Goal: Information Seeking & Learning: Check status

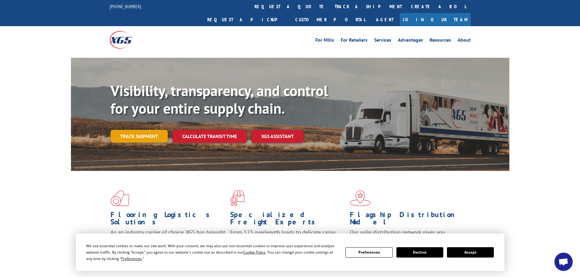
click at [145, 130] on link "Track shipment" at bounding box center [138, 136] width 57 height 13
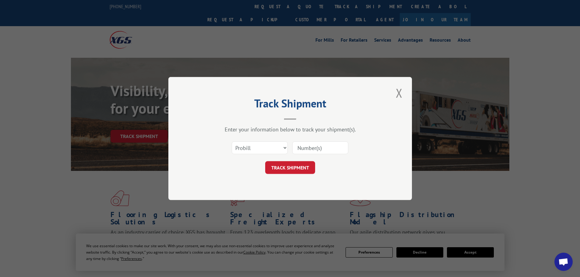
click at [303, 146] on input at bounding box center [320, 148] width 56 height 13
paste input "17152247"
type input "17152247"
click at [295, 169] on button "TRACK SHIPMENT" at bounding box center [290, 167] width 50 height 13
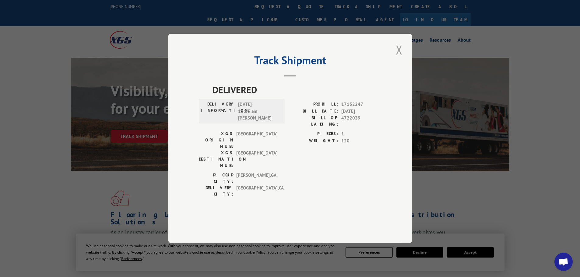
click at [398, 58] on button "Close modal" at bounding box center [399, 49] width 10 height 17
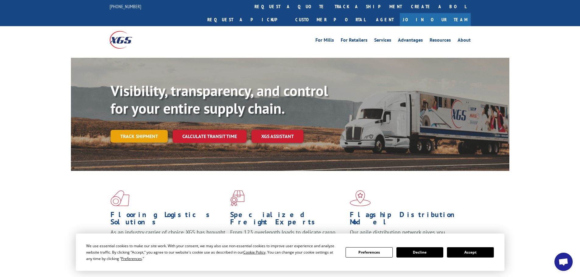
click at [156, 130] on link "Track shipment" at bounding box center [138, 136] width 57 height 13
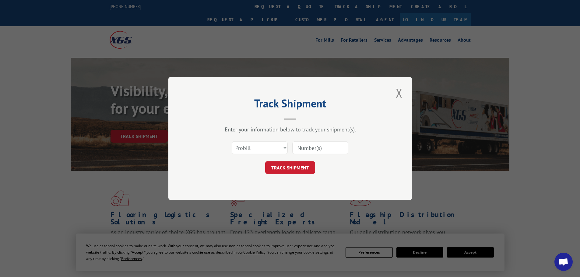
drag, startPoint x: 309, startPoint y: 141, endPoint x: 309, endPoint y: 146, distance: 4.3
click at [309, 145] on div at bounding box center [320, 148] width 56 height 14
drag, startPoint x: 308, startPoint y: 145, endPoint x: 303, endPoint y: 149, distance: 6.5
click at [303, 150] on input at bounding box center [320, 148] width 56 height 13
drag, startPoint x: 303, startPoint y: 148, endPoint x: 307, endPoint y: 149, distance: 3.8
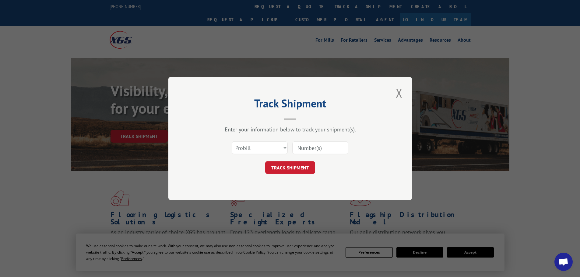
click at [307, 149] on input at bounding box center [320, 148] width 56 height 13
paste input "17152247"
type input "17152247"
click at [294, 166] on button "TRACK SHIPMENT" at bounding box center [290, 167] width 50 height 13
